Goal: Book appointment/travel/reservation

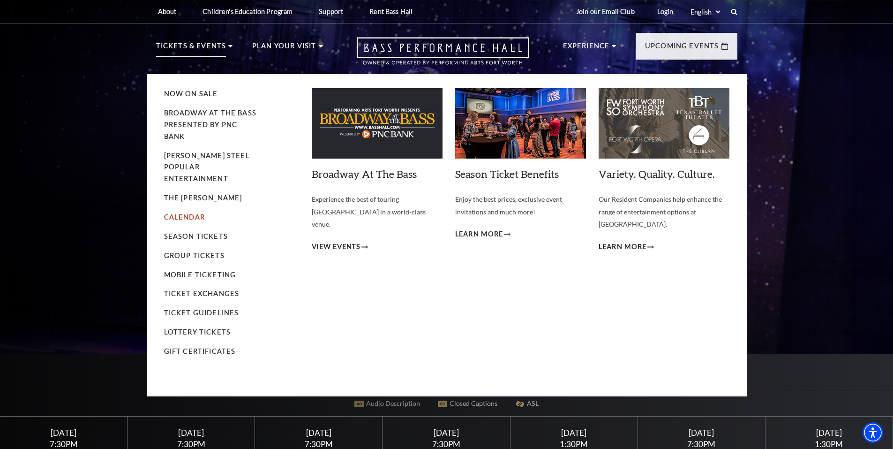
click at [185, 213] on link "Calendar" at bounding box center [184, 217] width 41 height 8
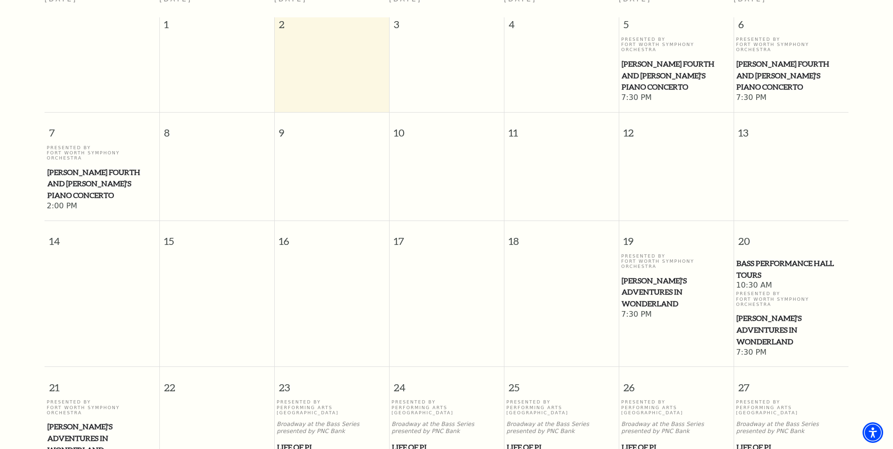
scroll to position [36, 0]
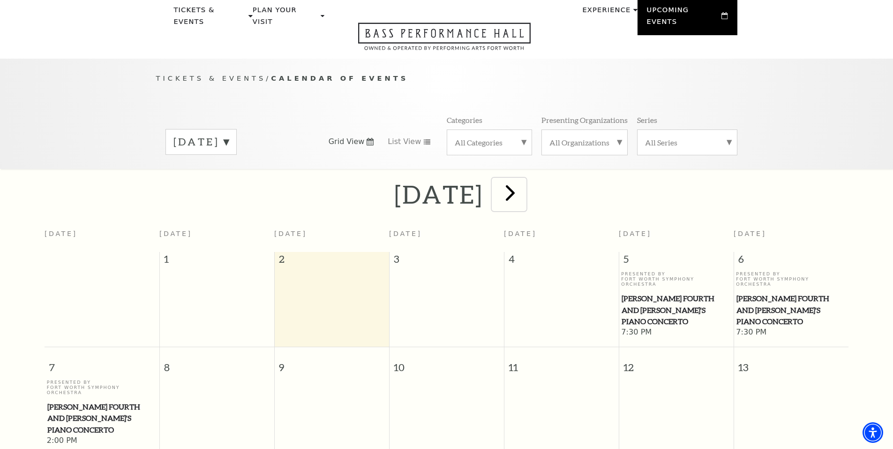
click at [524, 183] on span "next" at bounding box center [510, 192] width 27 height 27
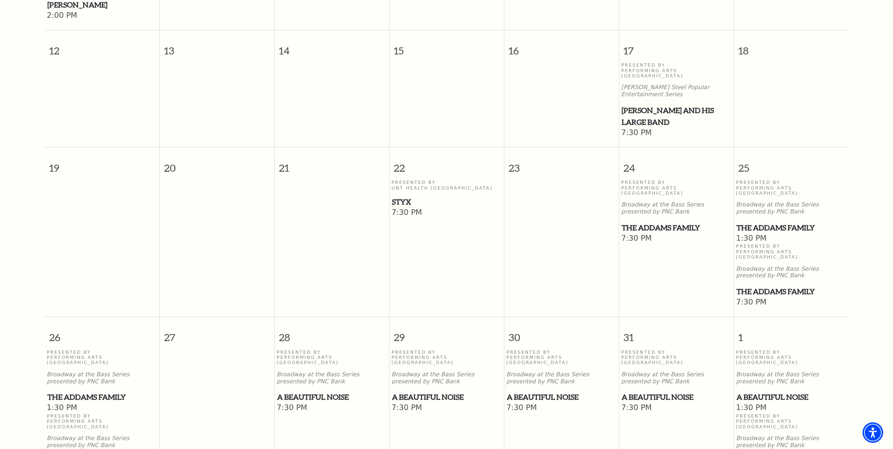
scroll to position [505, 0]
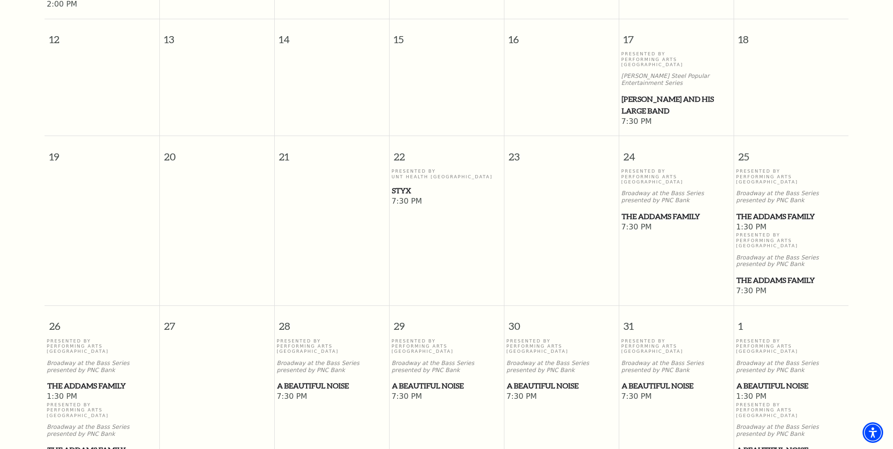
click at [397, 185] on span "Styx" at bounding box center [446, 191] width 109 height 12
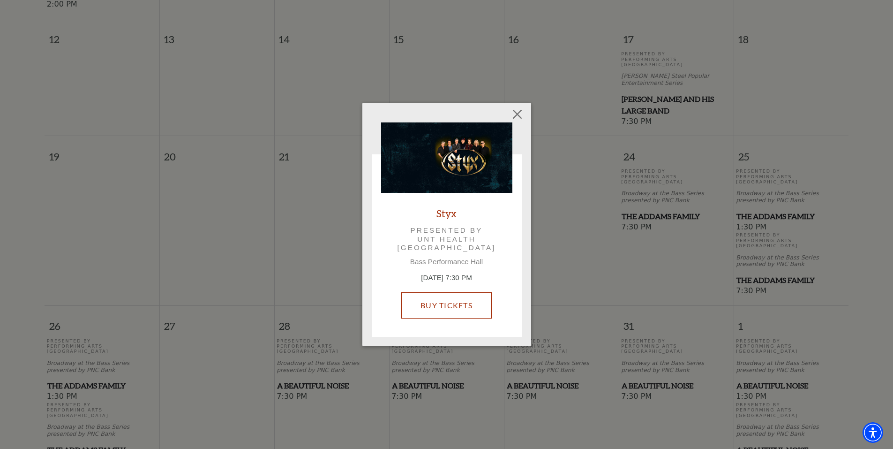
click at [437, 301] on link "Buy Tickets" at bounding box center [446, 305] width 90 height 26
click at [520, 113] on button "Close" at bounding box center [517, 114] width 18 height 18
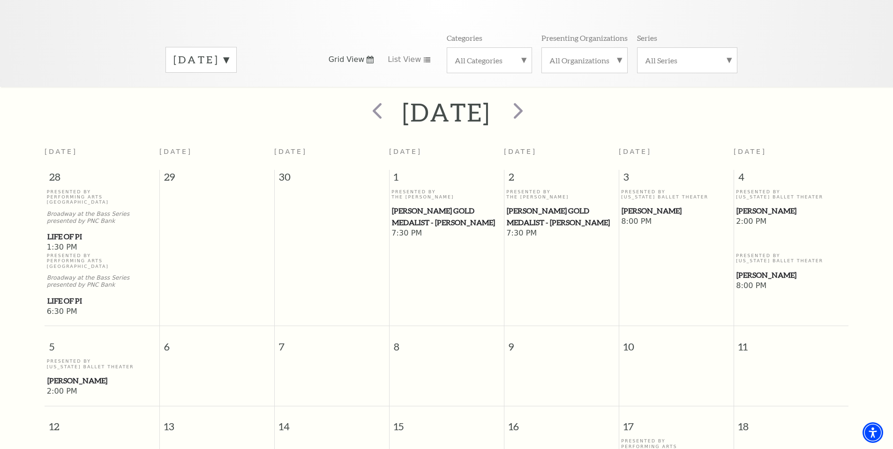
scroll to position [83, 0]
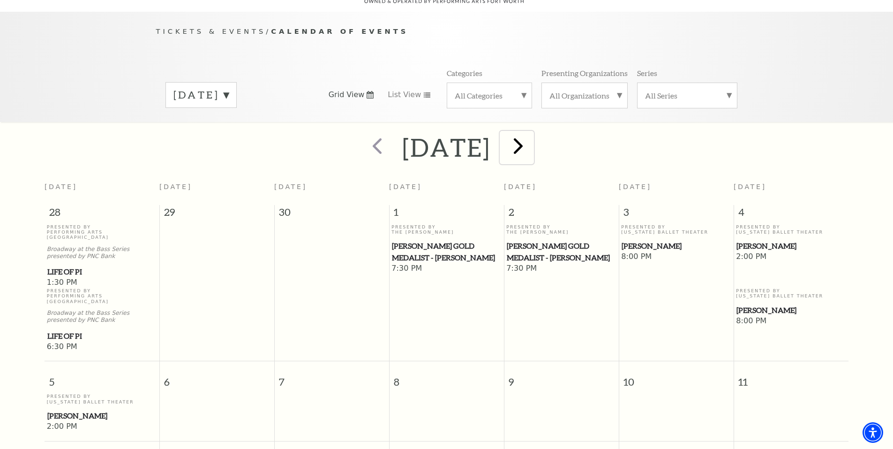
click at [532, 139] on span "next" at bounding box center [518, 145] width 27 height 27
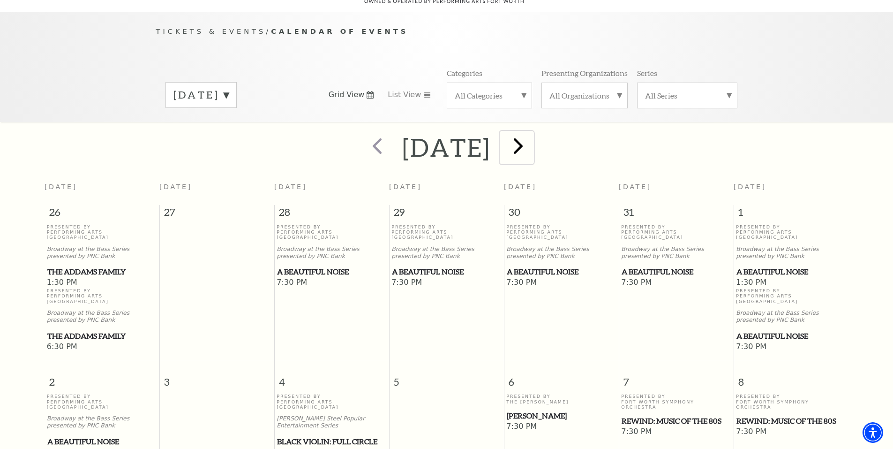
click at [532, 136] on span "next" at bounding box center [518, 145] width 27 height 27
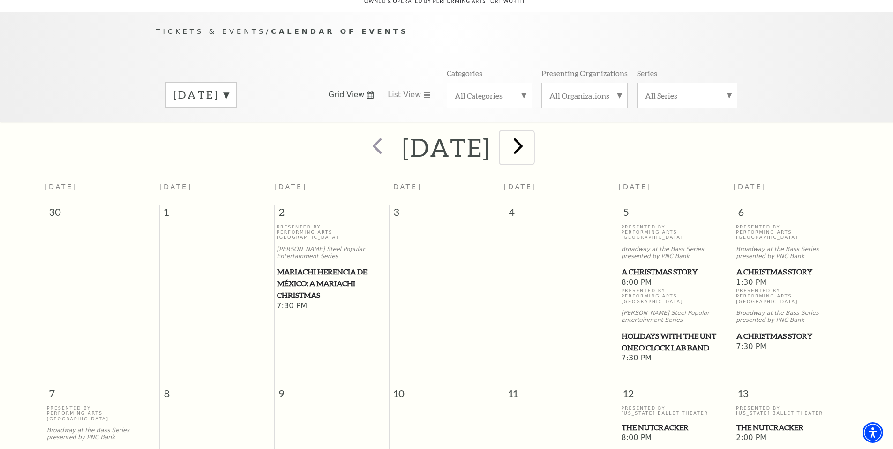
click at [532, 132] on span "next" at bounding box center [518, 145] width 27 height 27
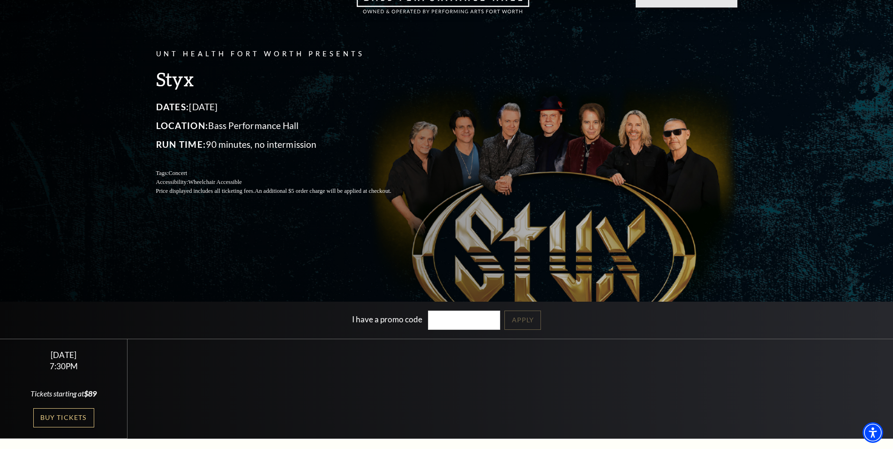
scroll to position [47, 0]
